Goal: Transaction & Acquisition: Register for event/course

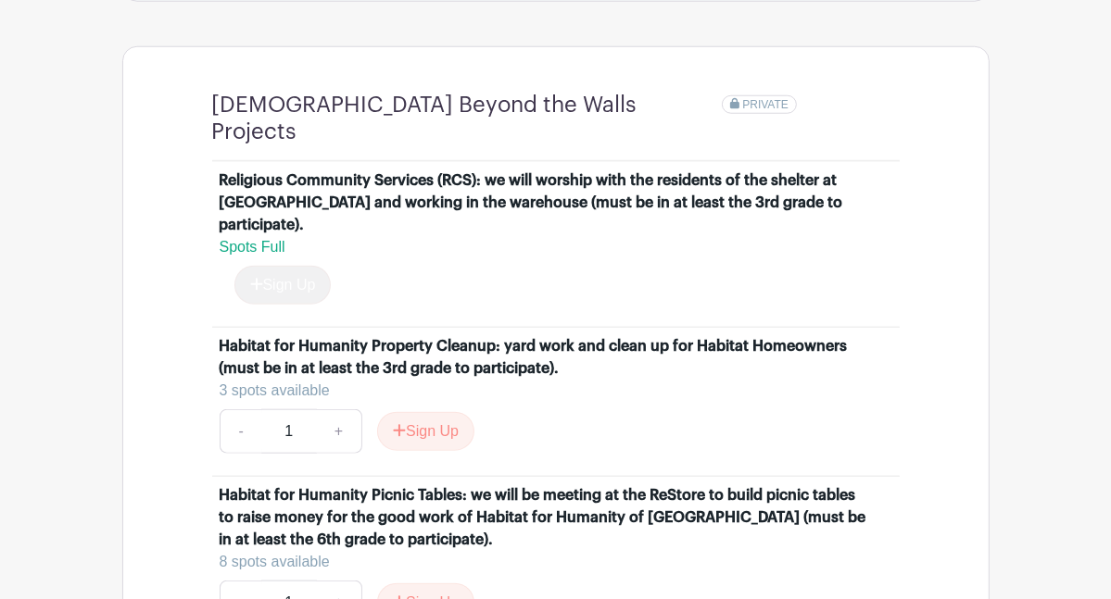
scroll to position [1359, 0]
click at [474, 583] on button "Sign Up" at bounding box center [425, 602] width 97 height 39
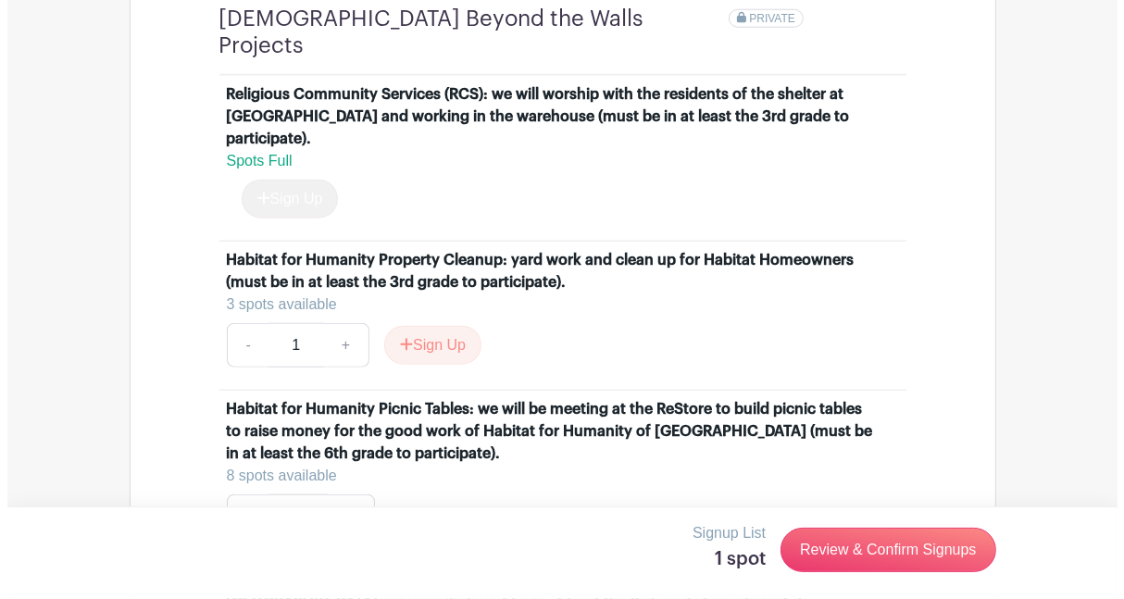
scroll to position [1452, 0]
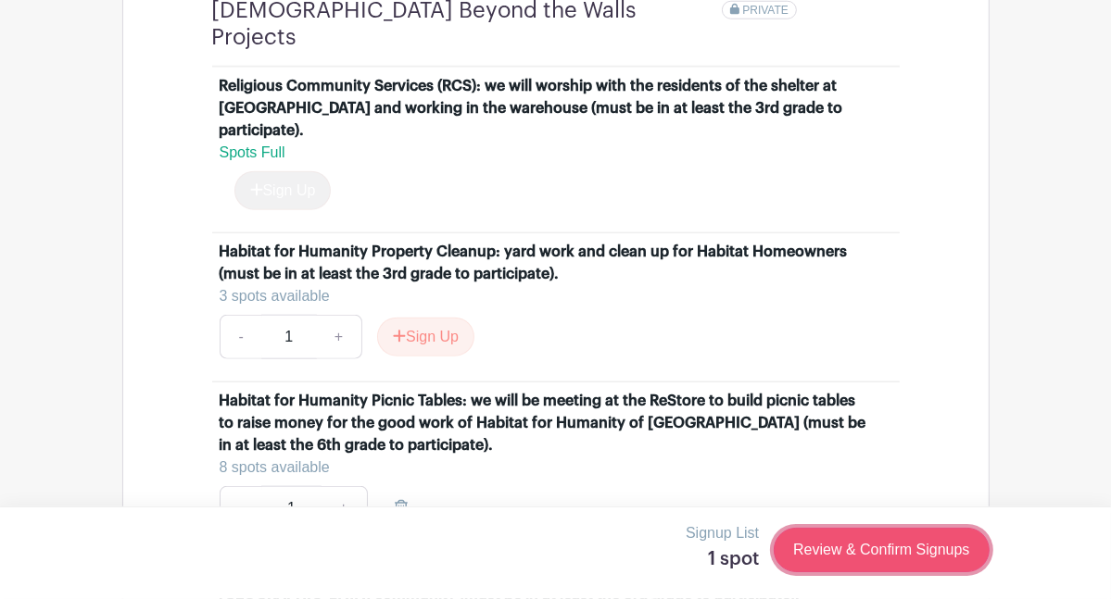
click at [899, 545] on link "Review & Confirm Signups" at bounding box center [880, 550] width 215 height 44
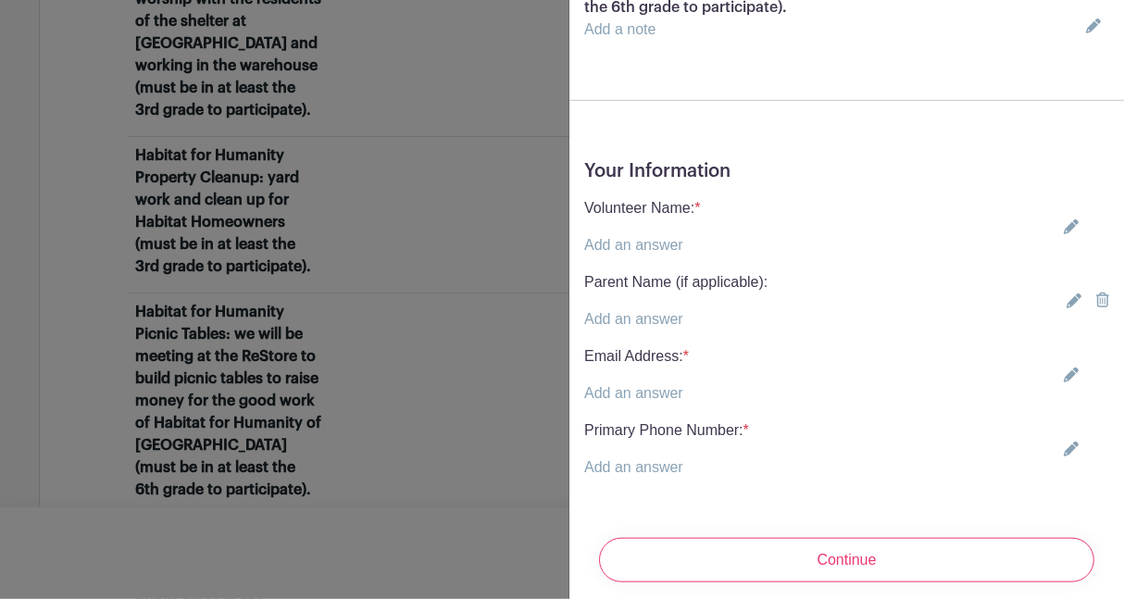
scroll to position [346, 0]
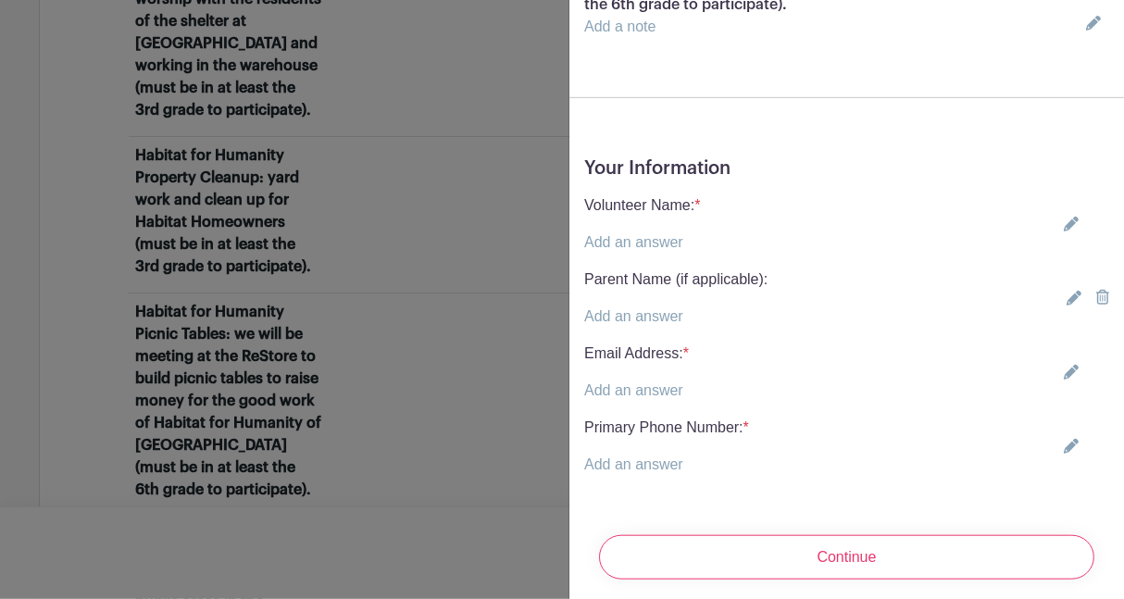
click at [1064, 225] on icon at bounding box center [1071, 224] width 15 height 15
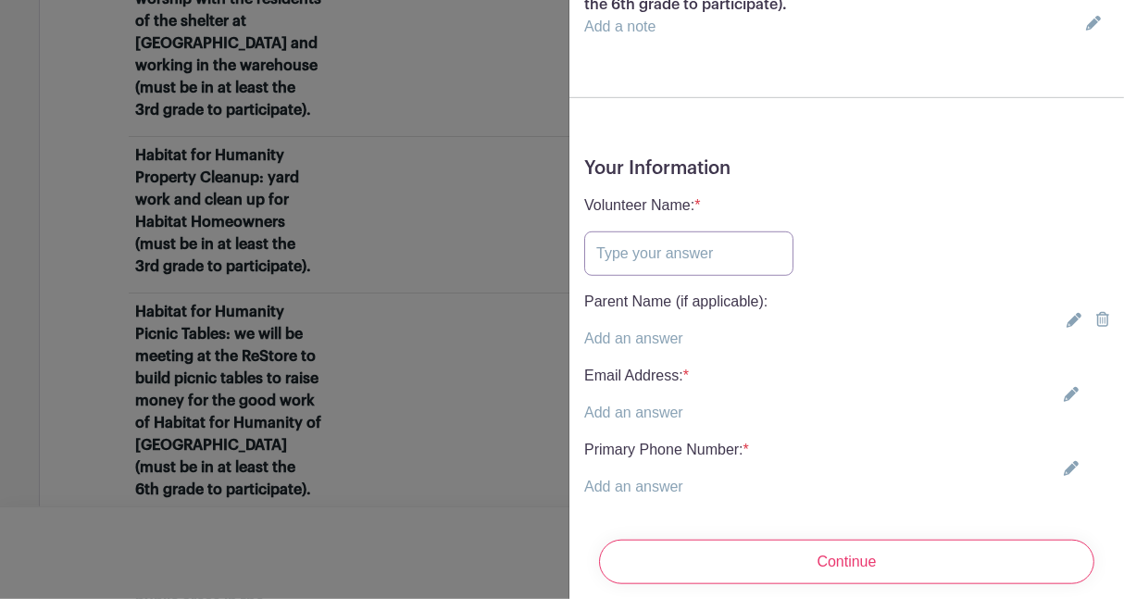
click at [654, 255] on input "text" at bounding box center [688, 254] width 209 height 44
type input "[PERSON_NAME]"
click at [689, 423] on p "Add an answer" at bounding box center [636, 413] width 105 height 22
click at [1064, 395] on icon at bounding box center [1071, 394] width 15 height 15
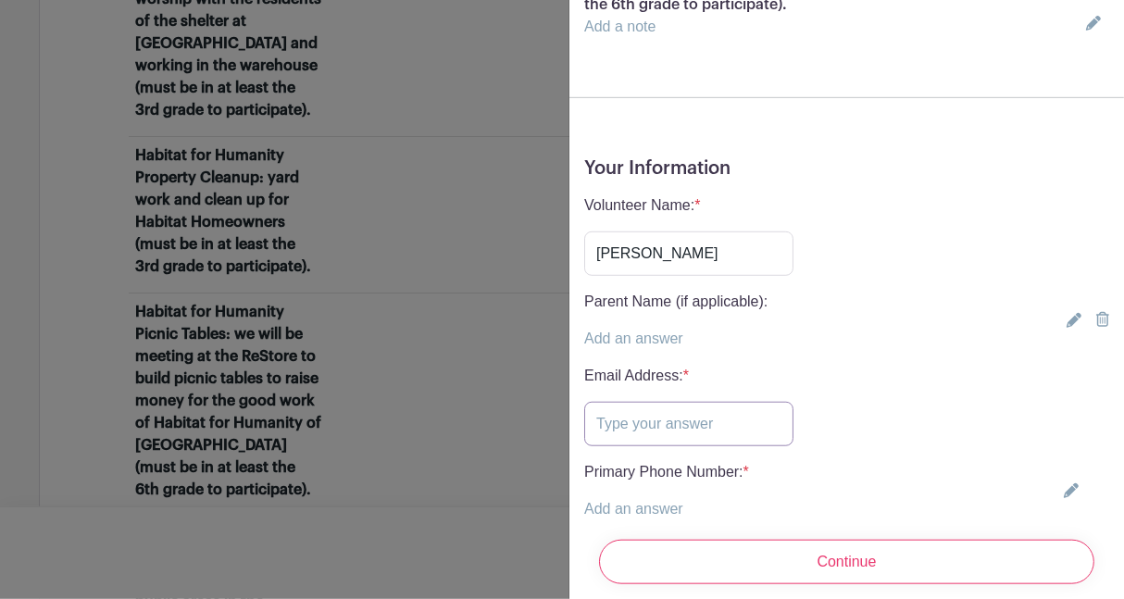
click at [677, 431] on input "text" at bounding box center [688, 424] width 209 height 44
type input "jwhite2253@gmail.com"
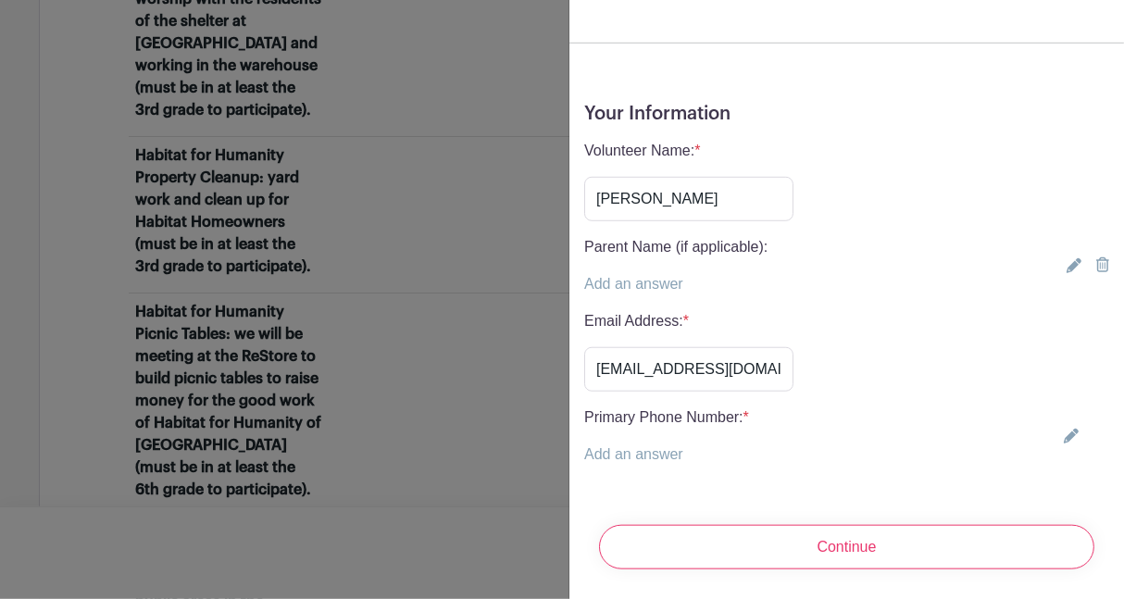
click at [1064, 429] on icon at bounding box center [1071, 436] width 15 height 15
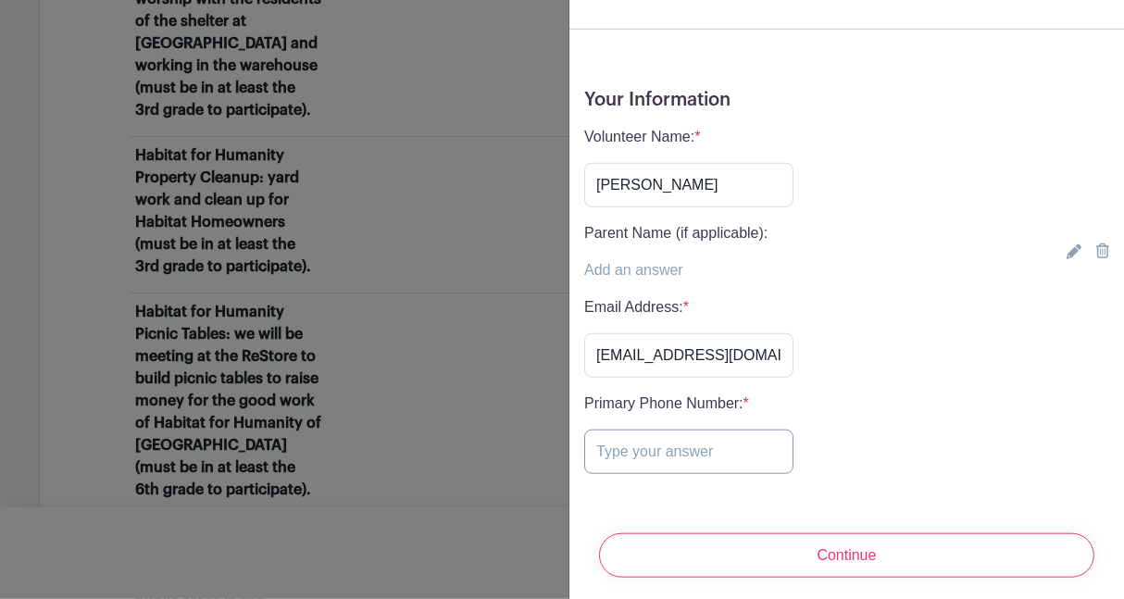
click at [752, 439] on input "text" at bounding box center [688, 452] width 209 height 44
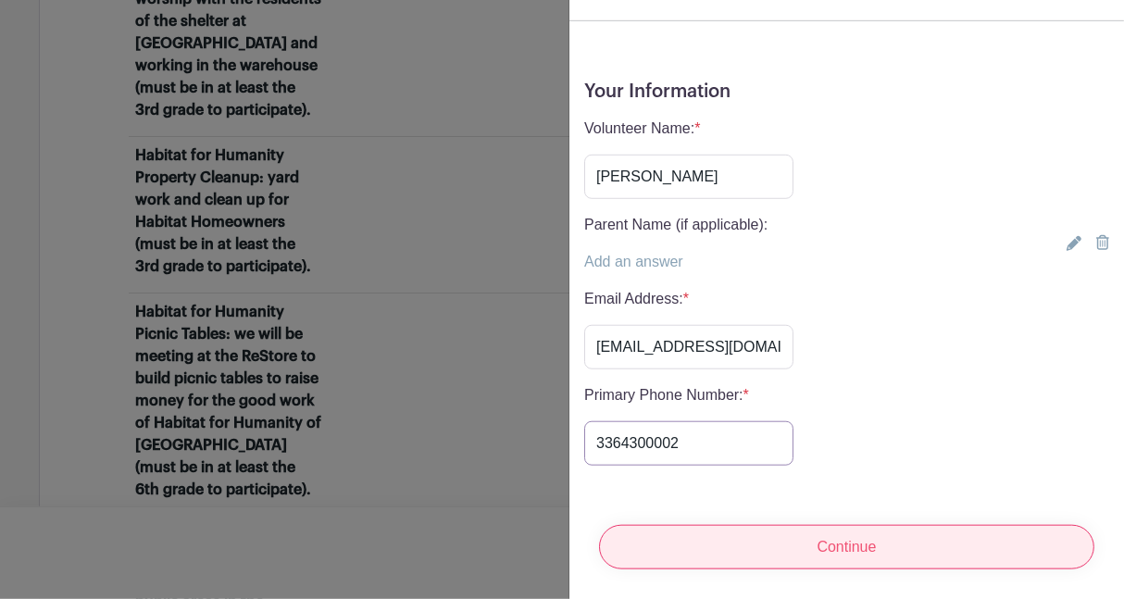
type input "3364300002"
click at [764, 534] on input "Continue" at bounding box center [847, 547] width 496 height 44
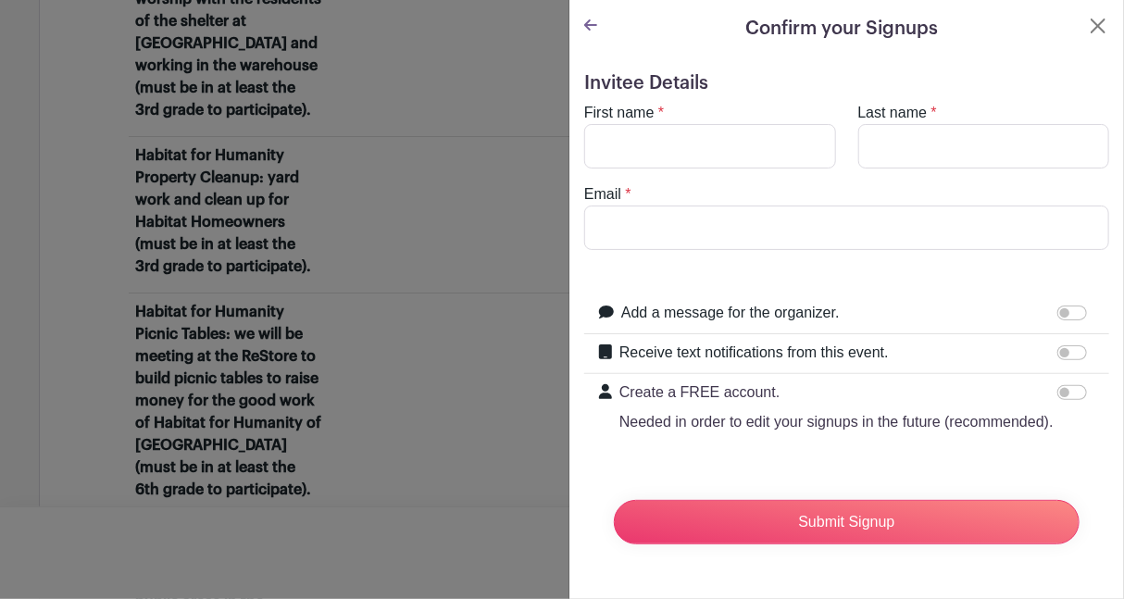
scroll to position [0, 0]
click at [765, 155] on input "First name" at bounding box center [710, 146] width 252 height 44
type input "James"
type input "White"
click at [760, 229] on input "Email" at bounding box center [846, 228] width 525 height 44
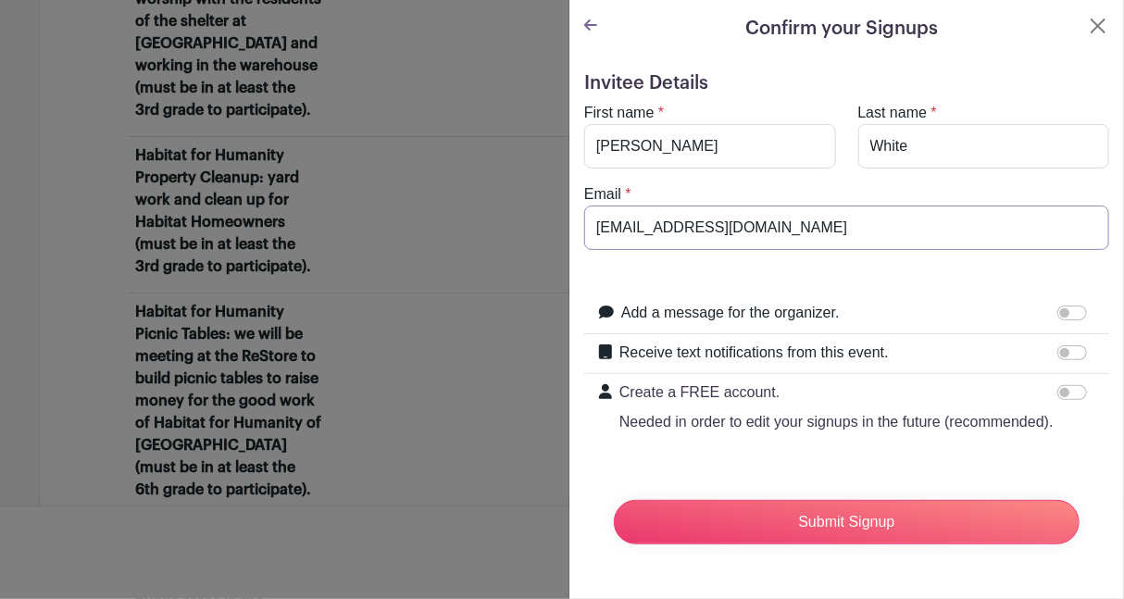
scroll to position [19, 0]
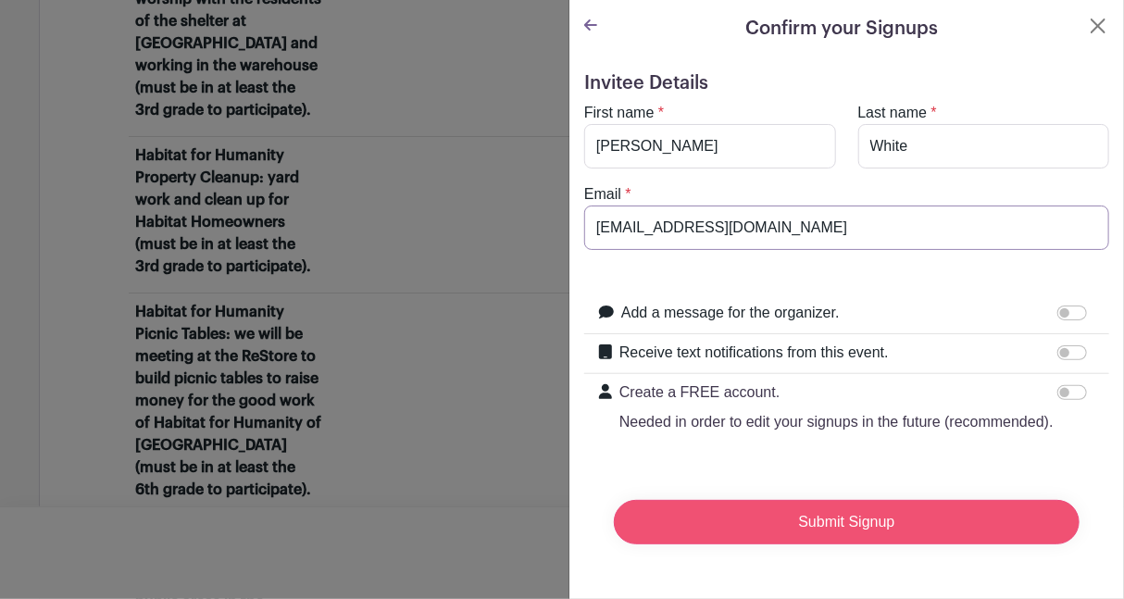
type input "jewhite2253@gmail.com"
click at [836, 517] on input "Submit Signup" at bounding box center [847, 522] width 466 height 44
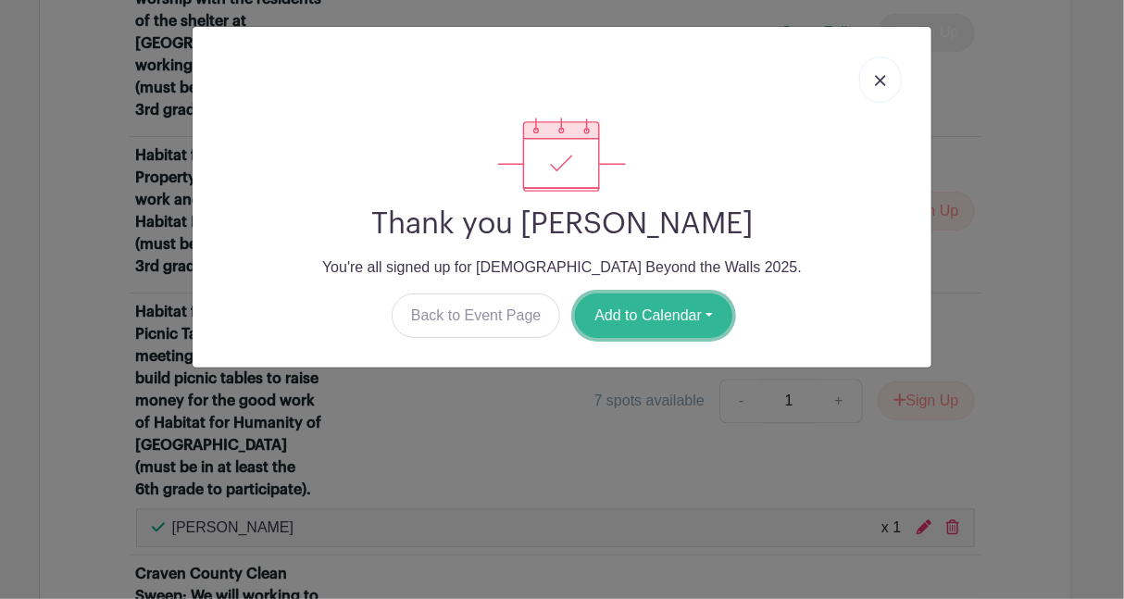
click at [667, 302] on button "Add to Calendar" at bounding box center [653, 316] width 157 height 44
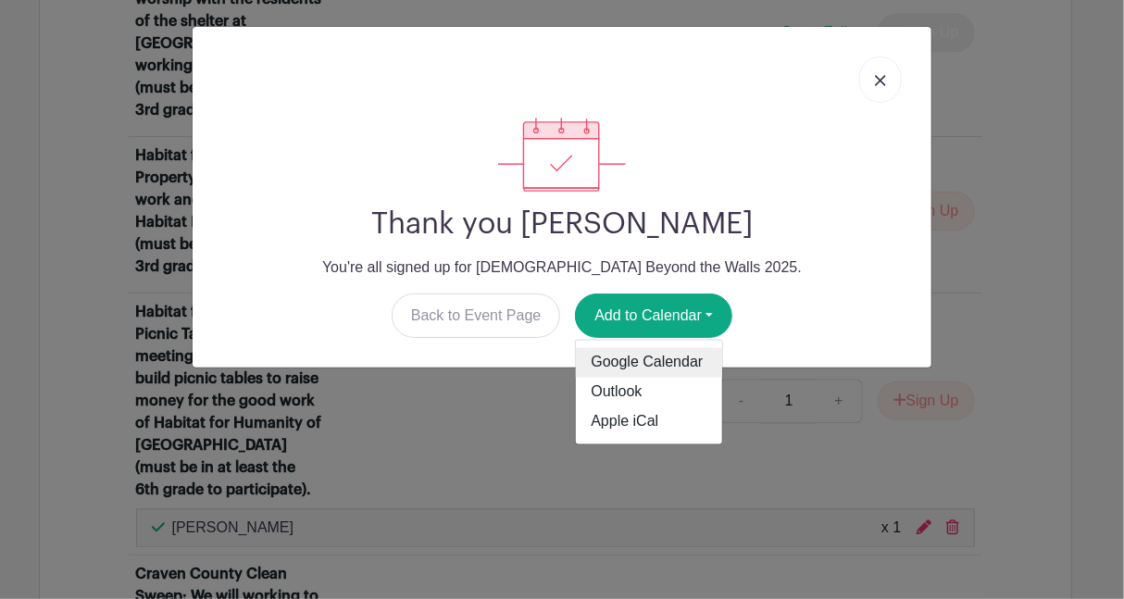
click at [656, 356] on link "Google Calendar" at bounding box center [649, 363] width 146 height 30
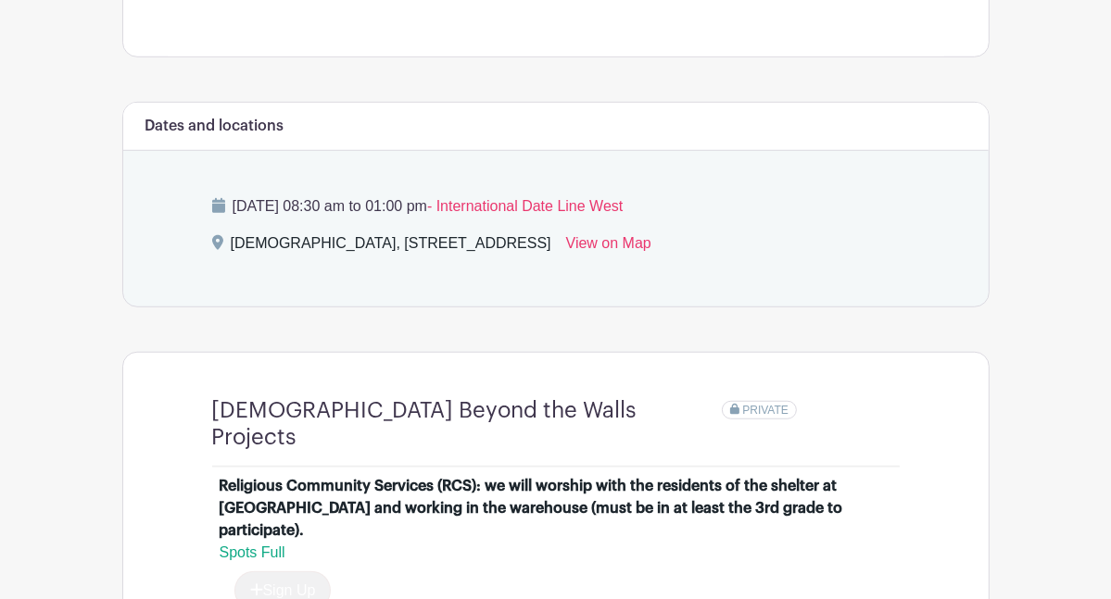
scroll to position [1051, 0]
